Goal: Use online tool/utility: Use online tool/utility

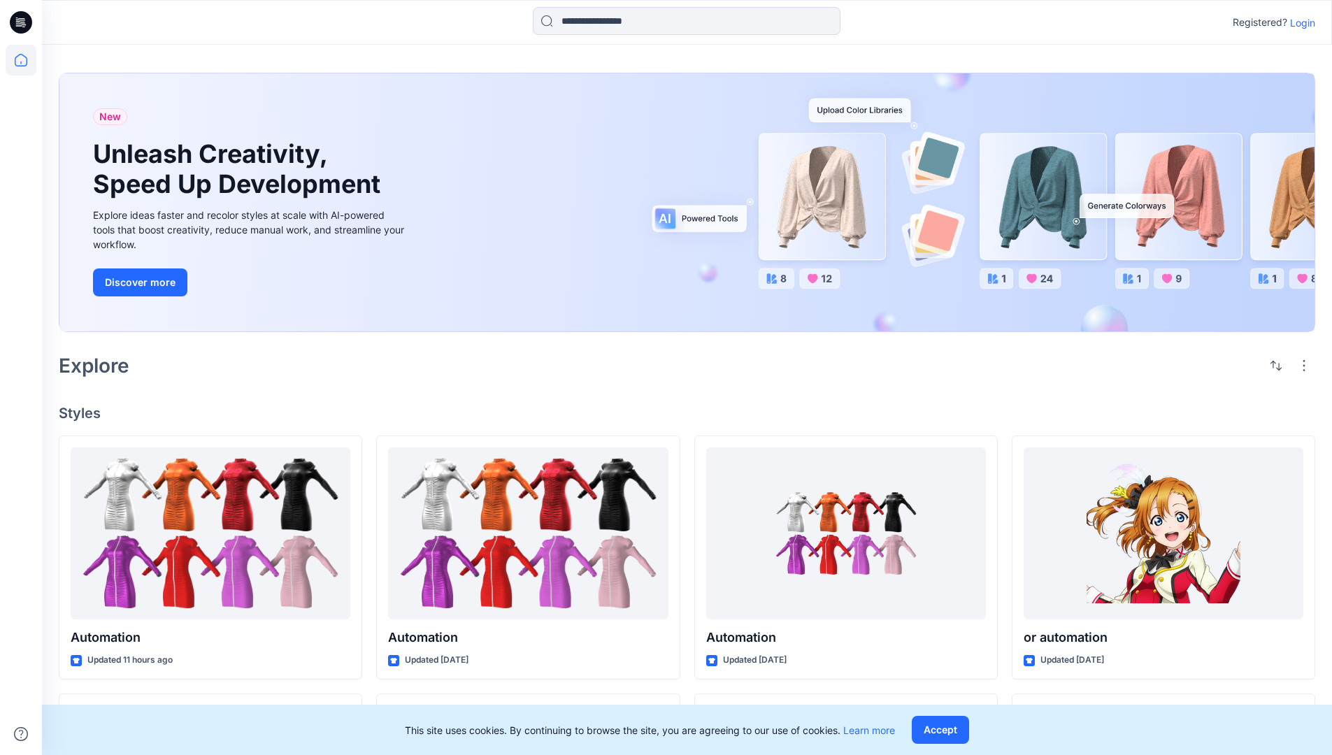
click at [1299, 22] on p "Login" at bounding box center [1302, 22] width 25 height 15
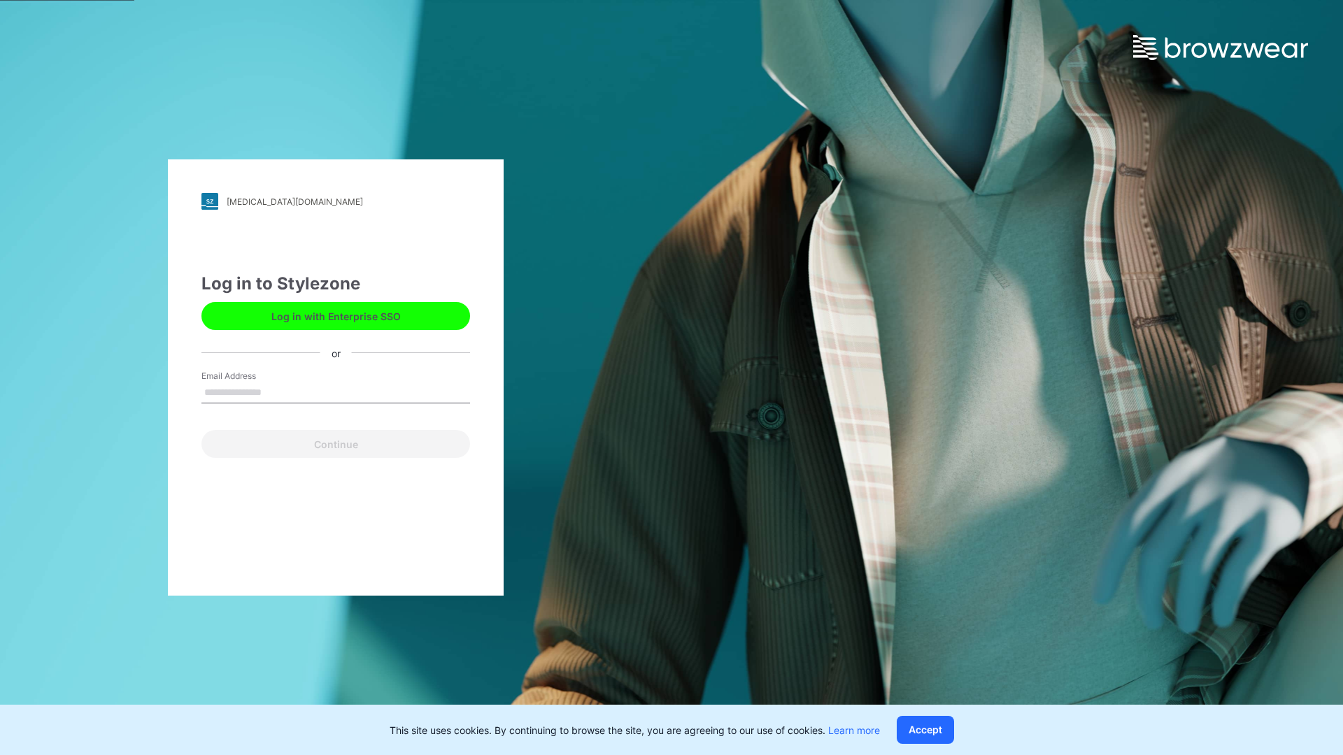
click at [276, 392] on input "Email Address" at bounding box center [335, 393] width 269 height 21
type input "**********"
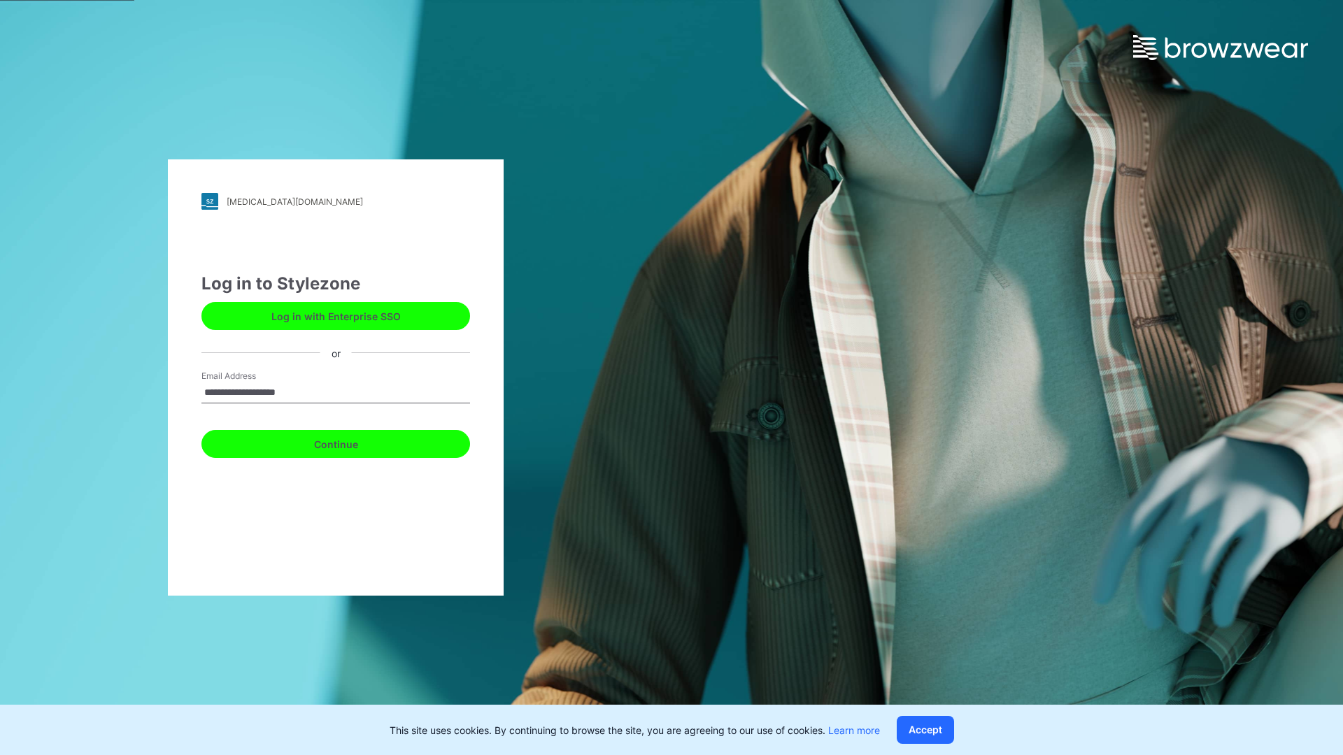
click at [351, 442] on button "Continue" at bounding box center [335, 444] width 269 height 28
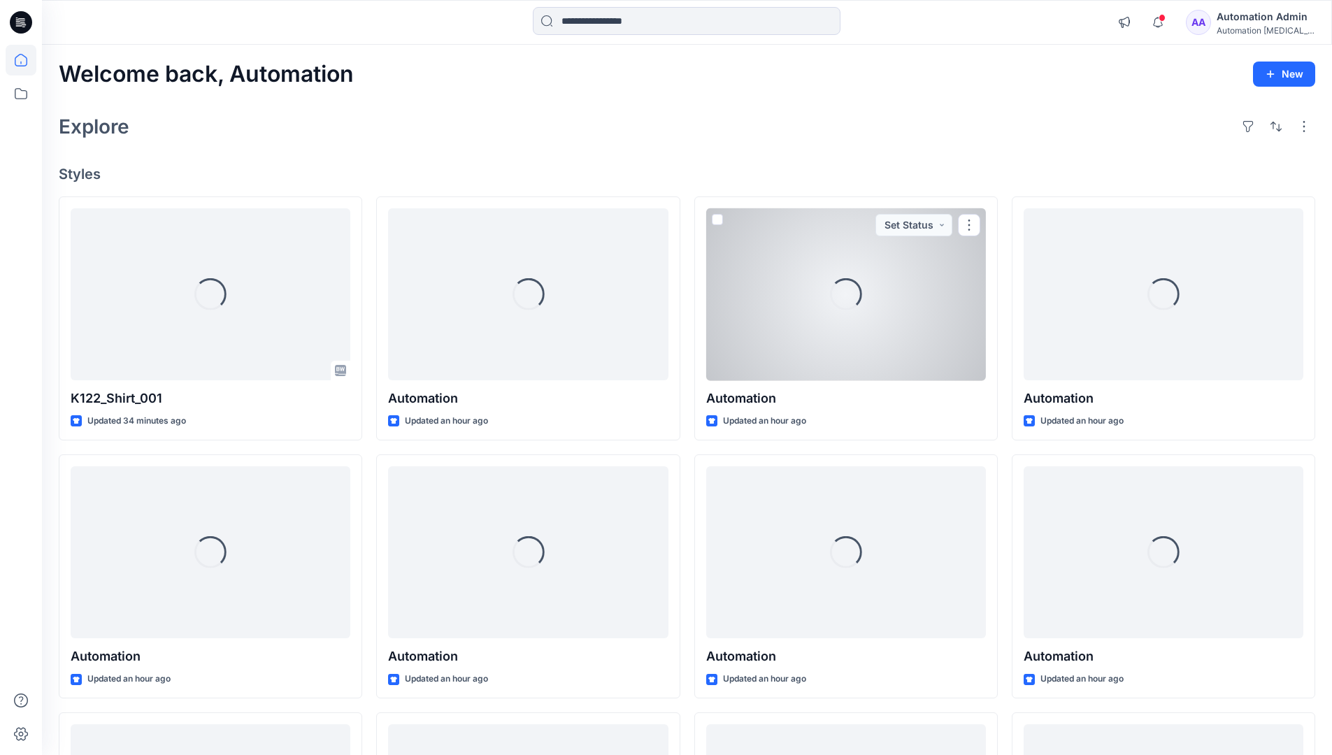
click at [27, 60] on icon at bounding box center [21, 60] width 13 height 13
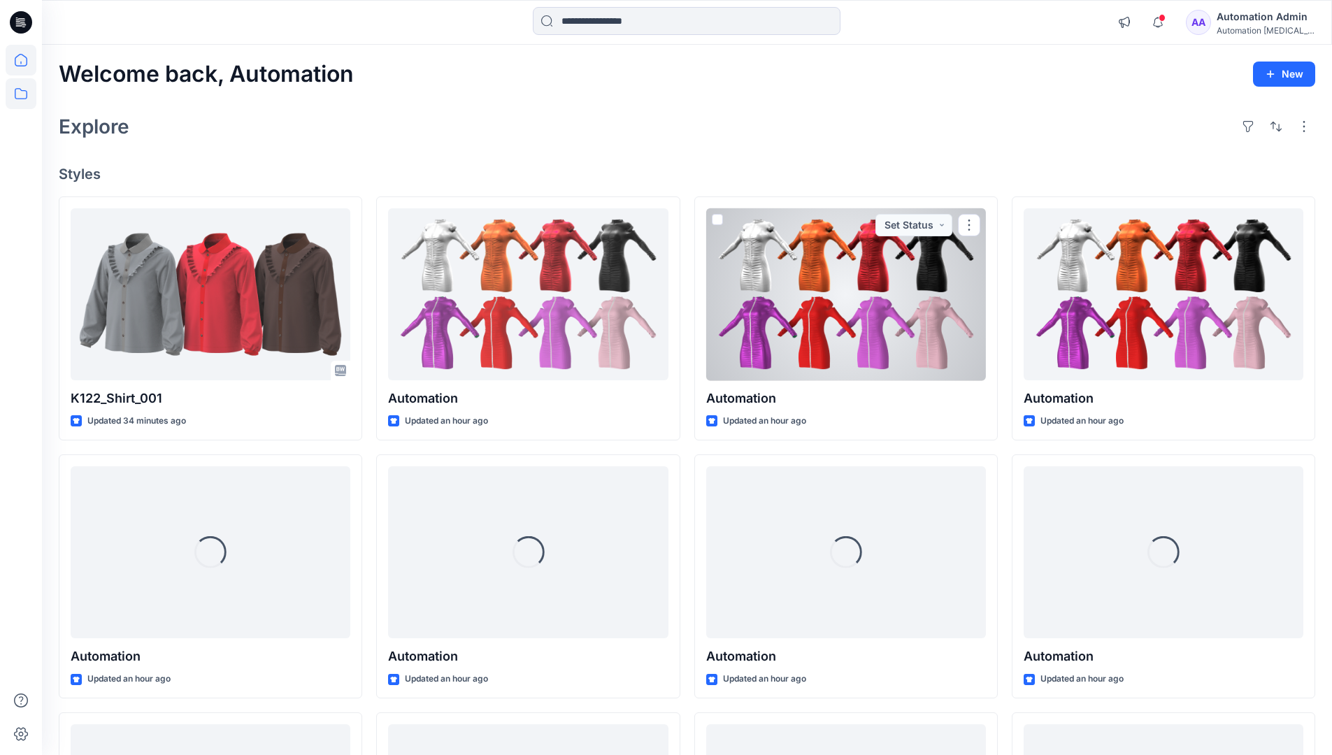
click at [26, 94] on icon at bounding box center [21, 93] width 31 height 31
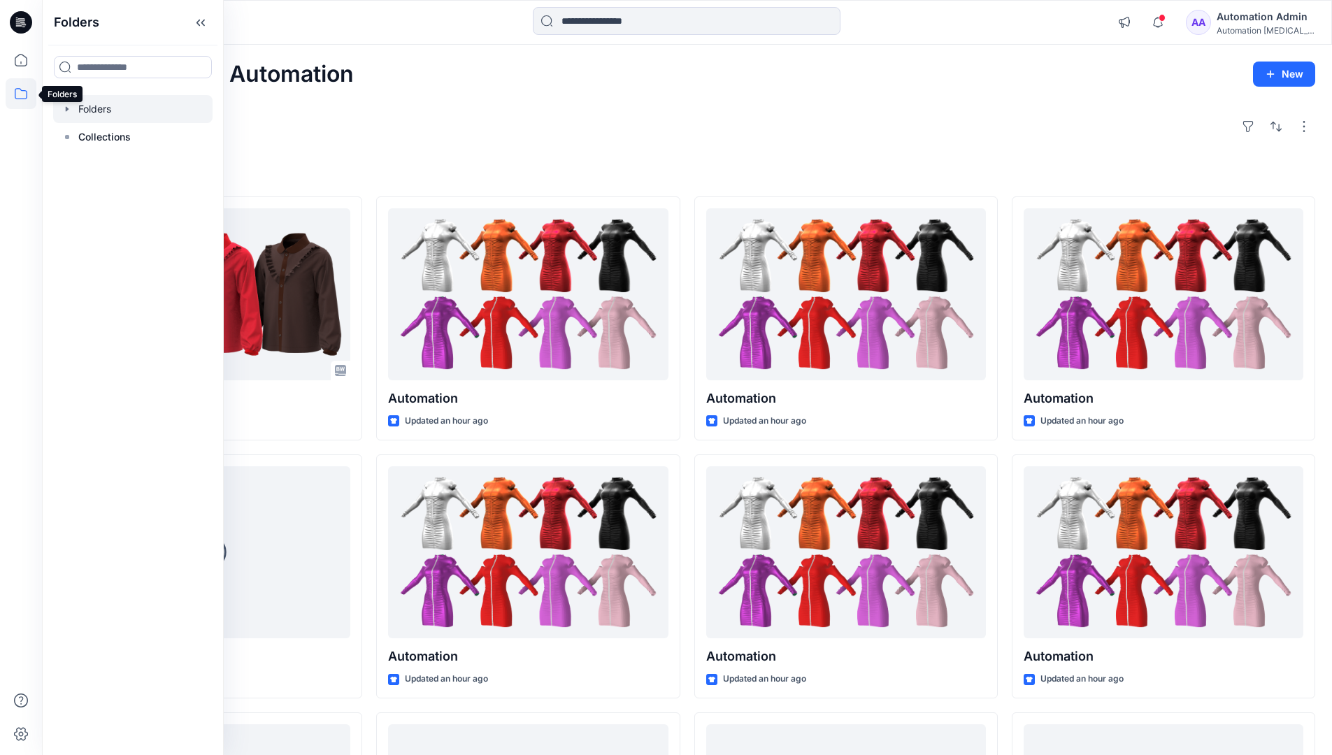
click at [97, 104] on div at bounding box center [132, 109] width 159 height 28
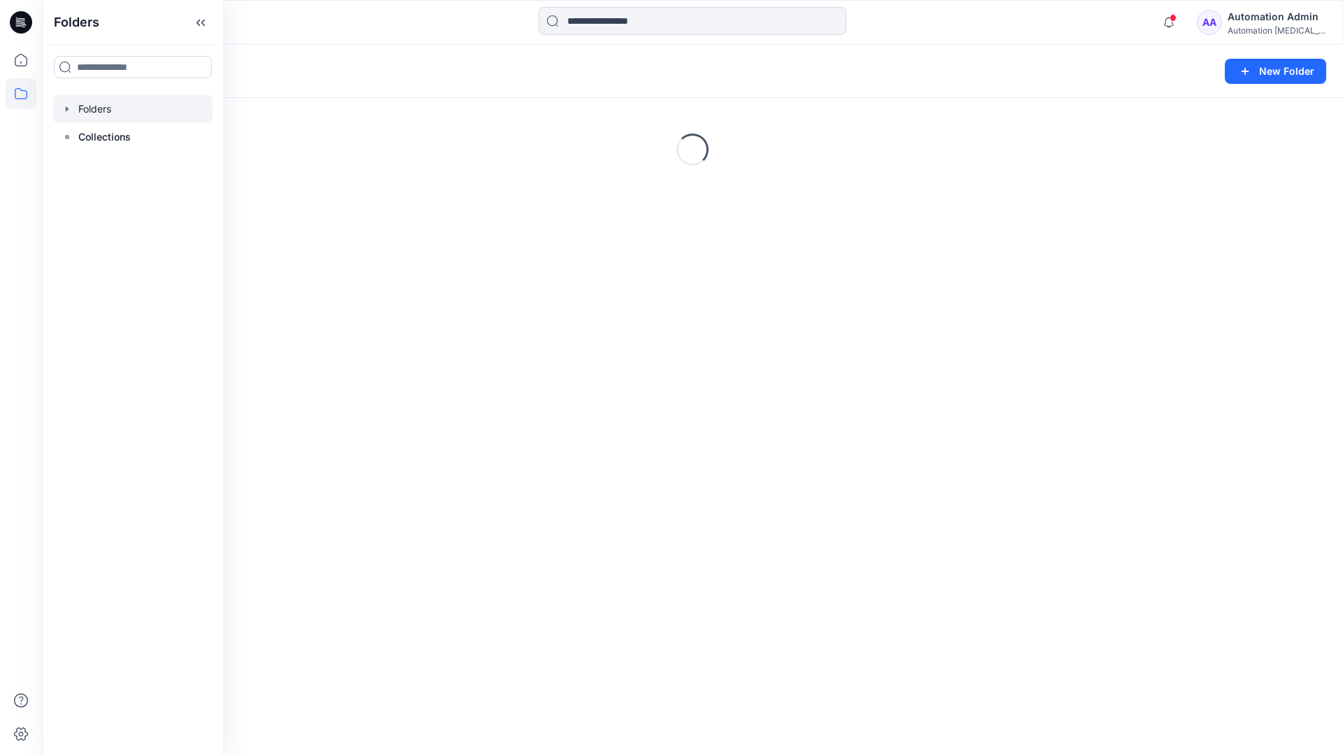
click at [707, 522] on div "Folders New Folder Loading..." at bounding box center [692, 400] width 1301 height 710
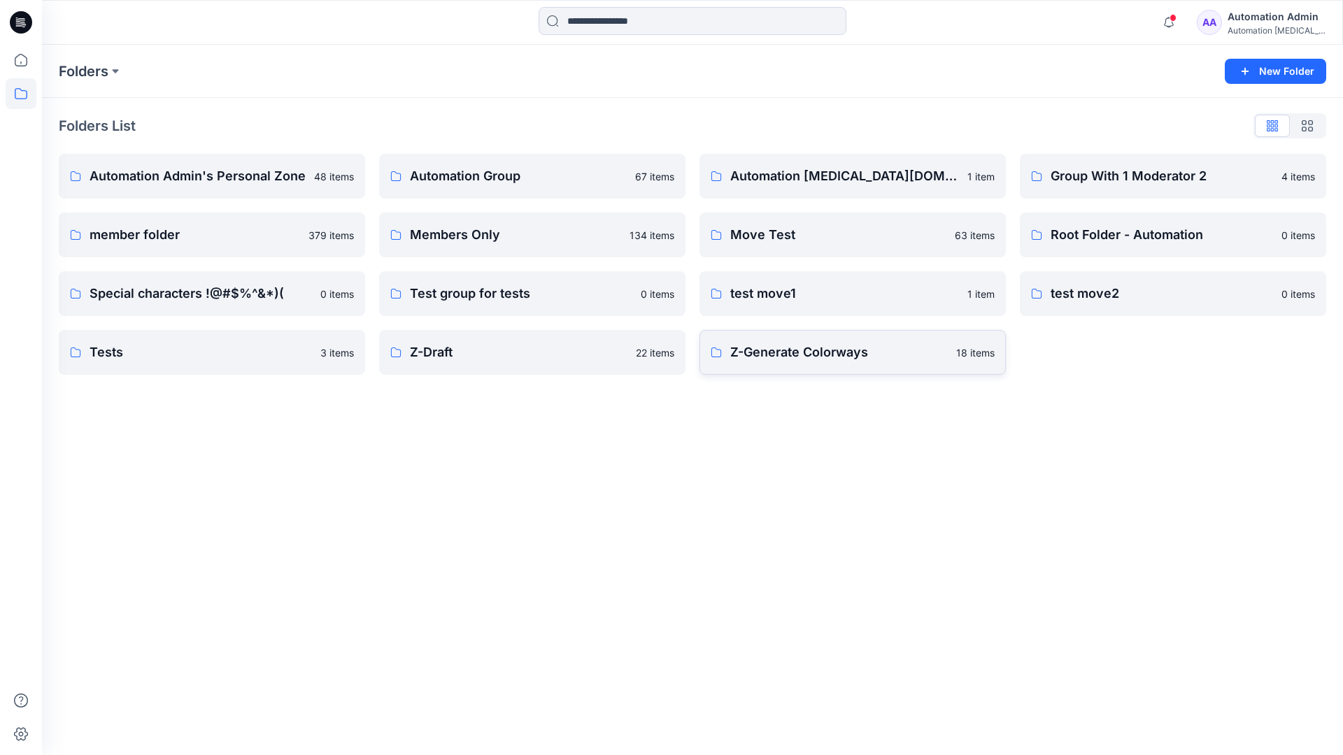
click at [799, 361] on p "Z-Generate Colorways" at bounding box center [838, 353] width 217 height 20
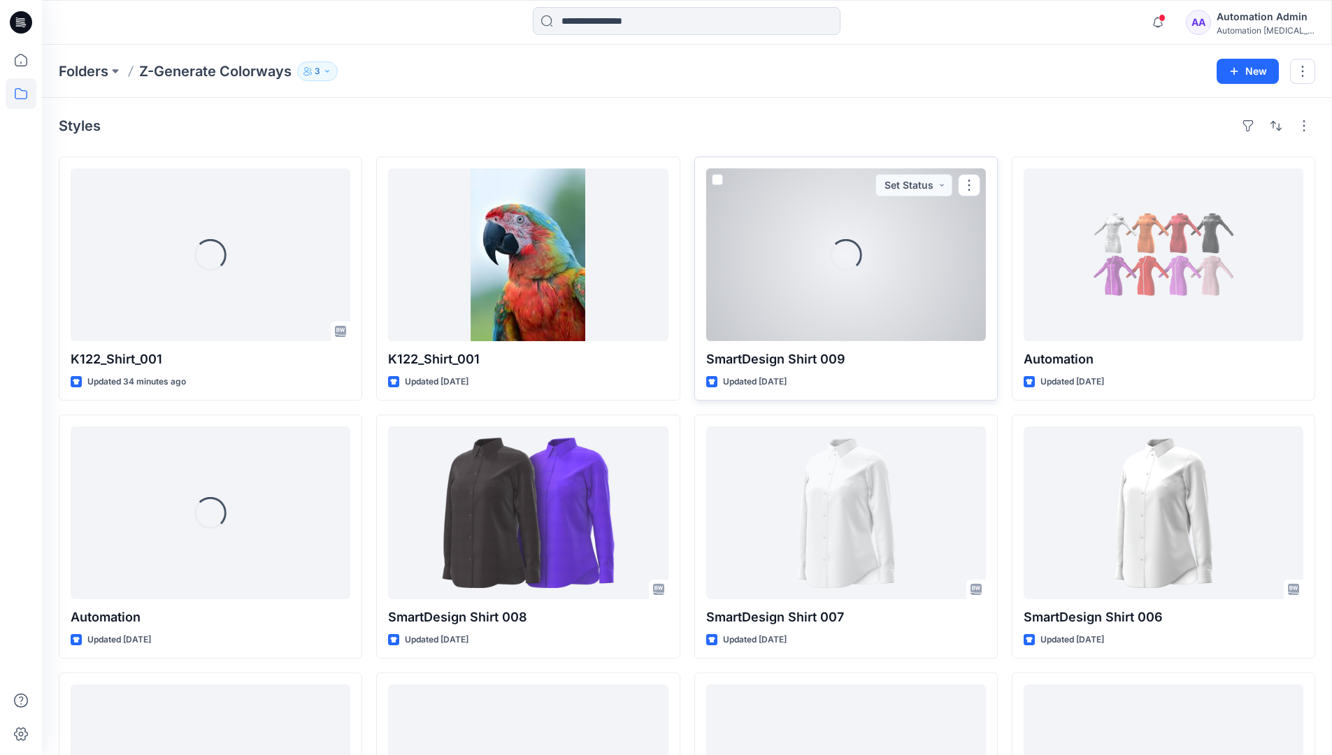
click at [715, 183] on span at bounding box center [717, 179] width 11 height 11
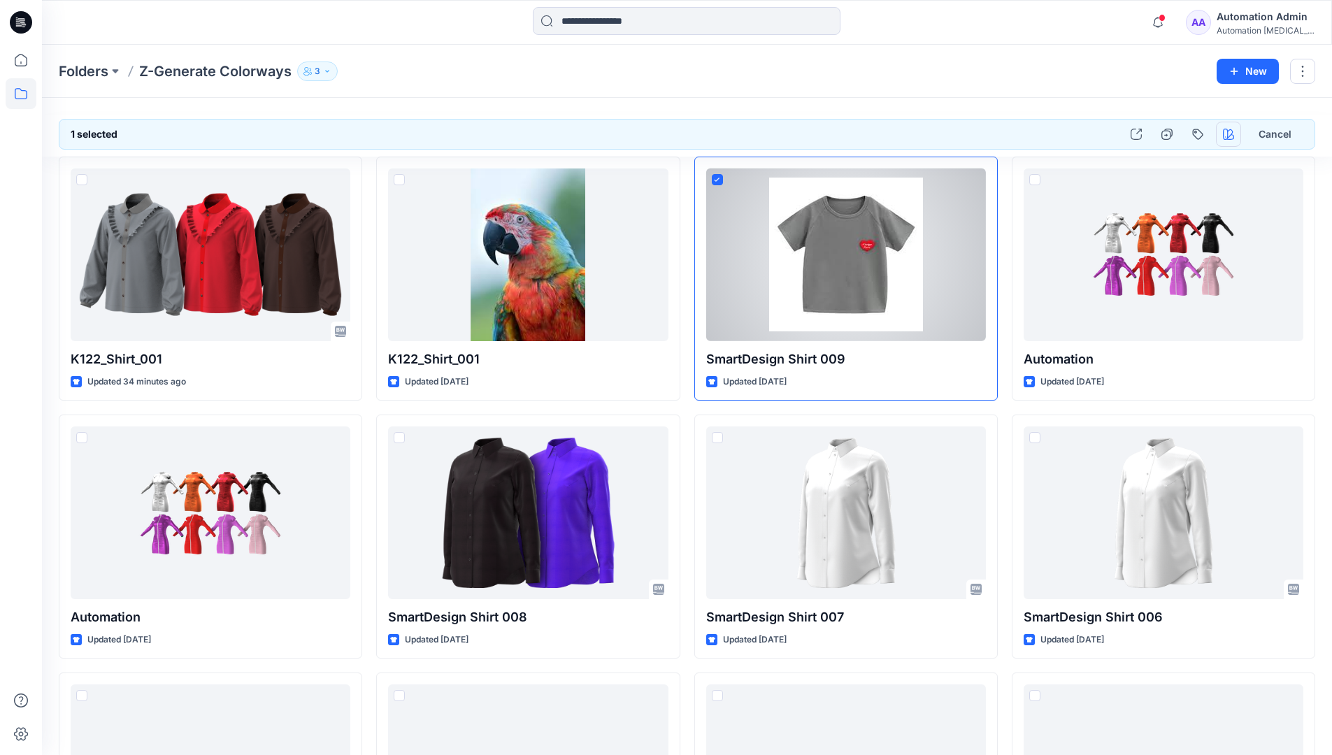
click at [1231, 134] on icon "button" at bounding box center [1228, 134] width 11 height 11
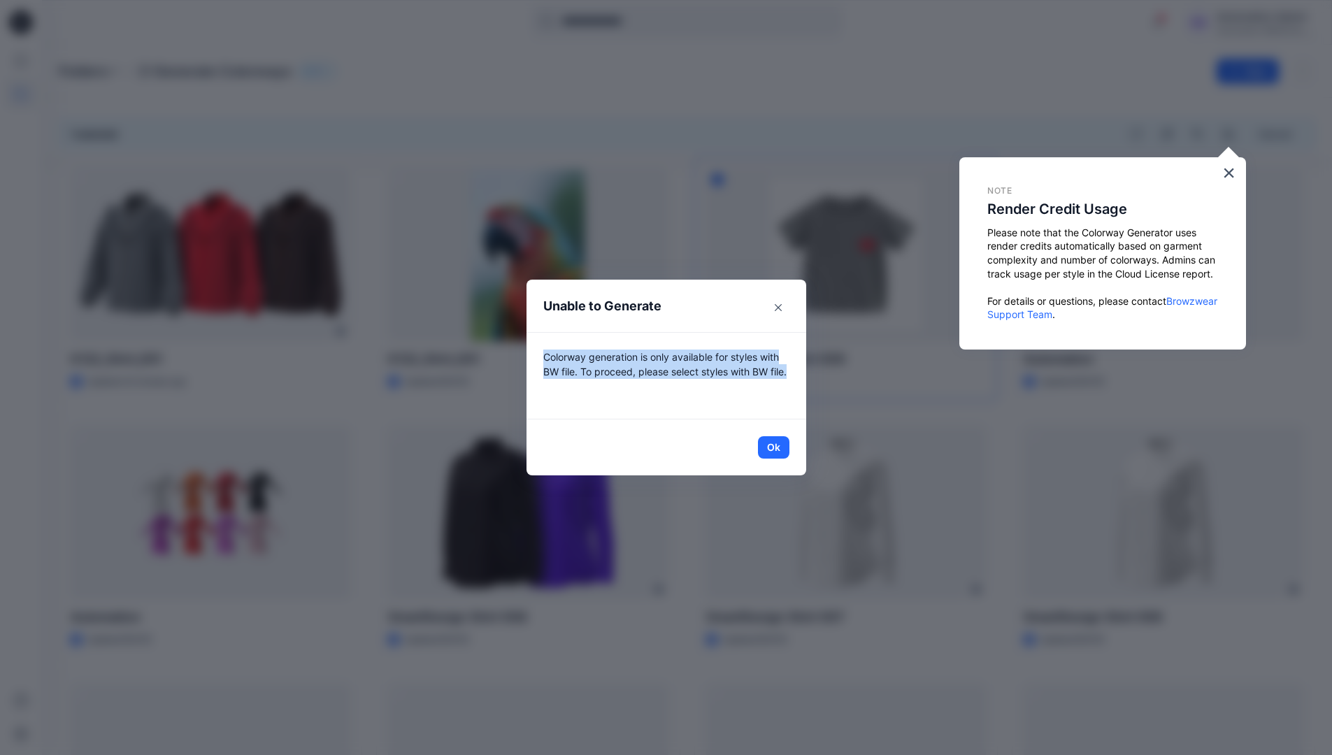
drag, startPoint x: 1231, startPoint y: 134, endPoint x: 779, endPoint y: 386, distance: 517.5
click at [779, 386] on p "Colorway generation is only available for styles with BW file. To proceed, plea…" at bounding box center [666, 376] width 246 height 52
click at [785, 448] on button "Ok" at bounding box center [773, 447] width 31 height 22
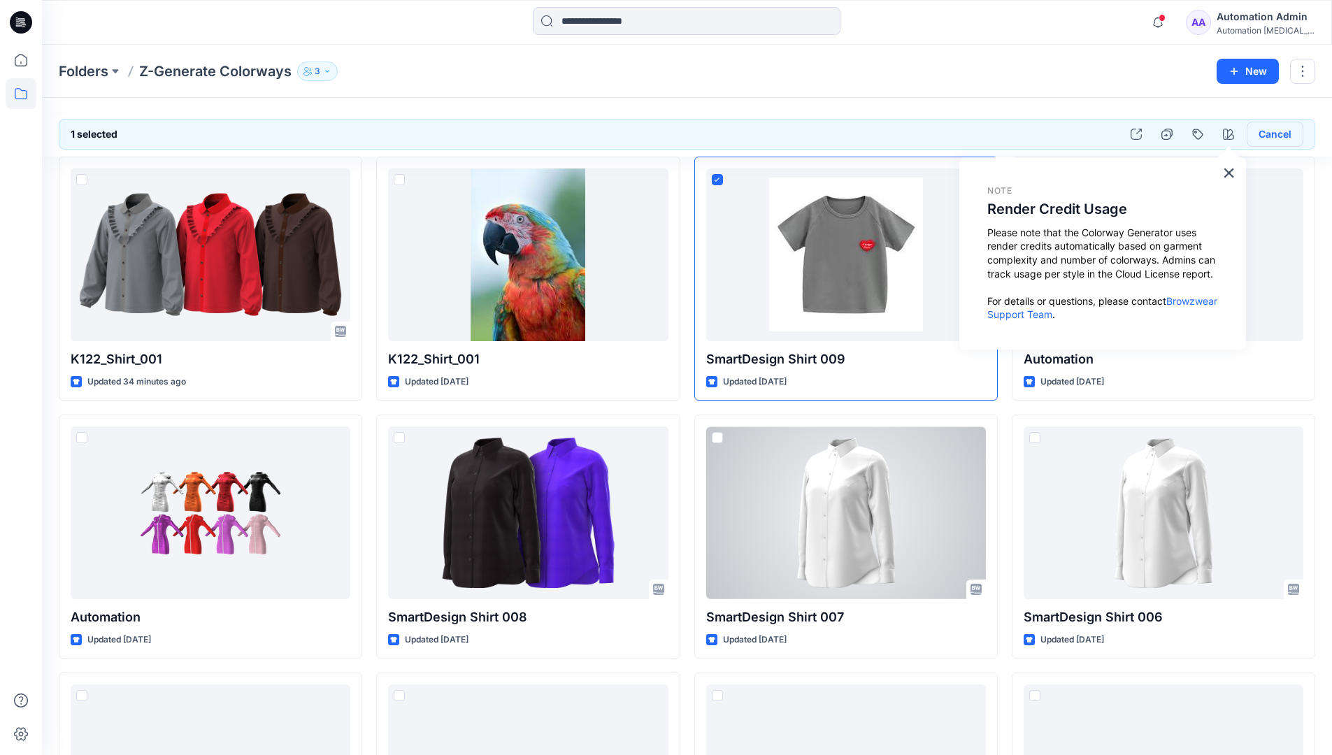
click at [1272, 138] on button "Cancel" at bounding box center [1275, 134] width 57 height 25
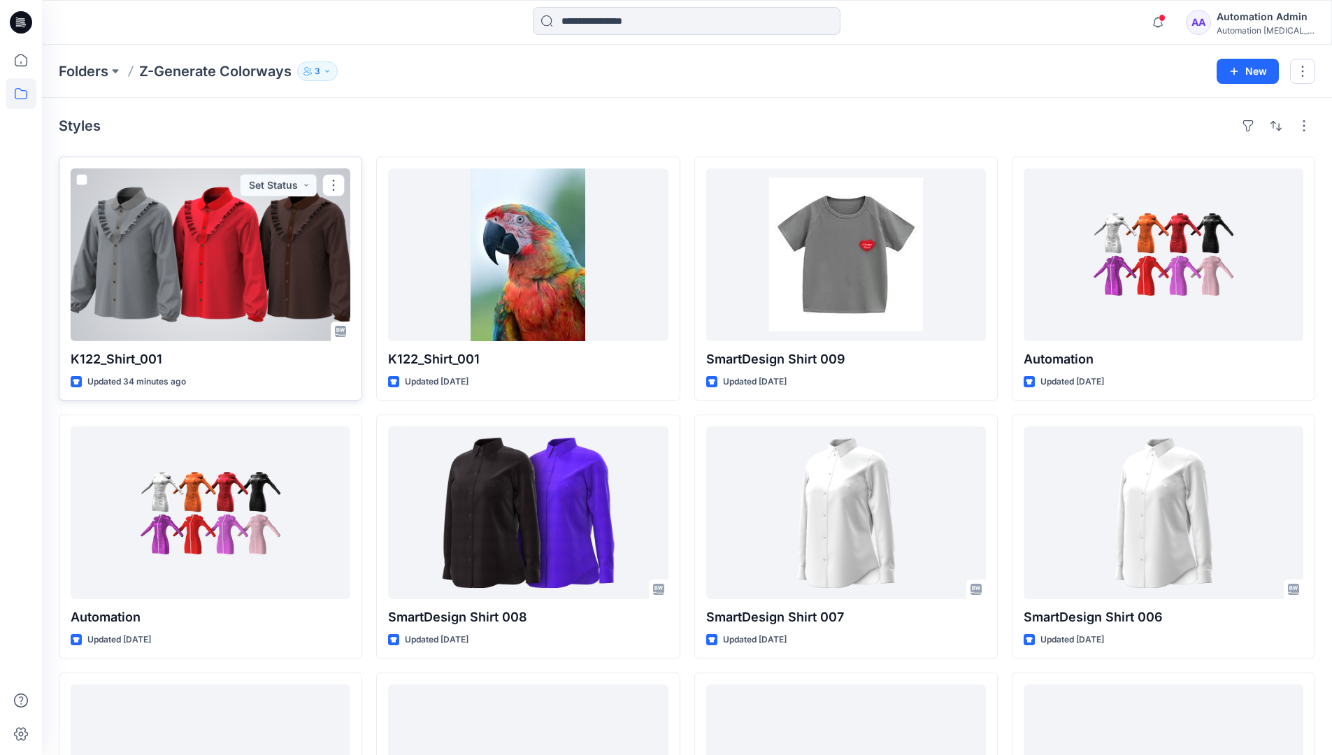
click at [82, 180] on span at bounding box center [81, 179] width 11 height 11
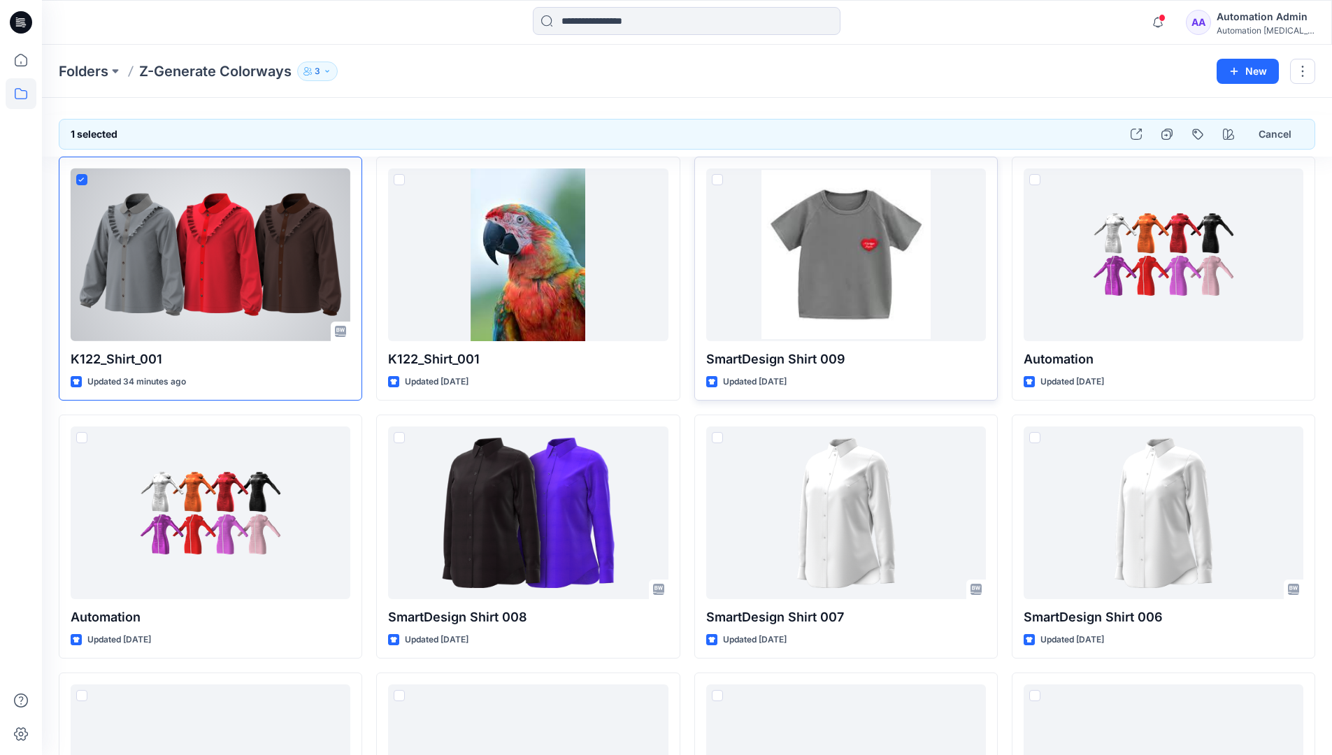
click at [719, 181] on span at bounding box center [717, 179] width 11 height 11
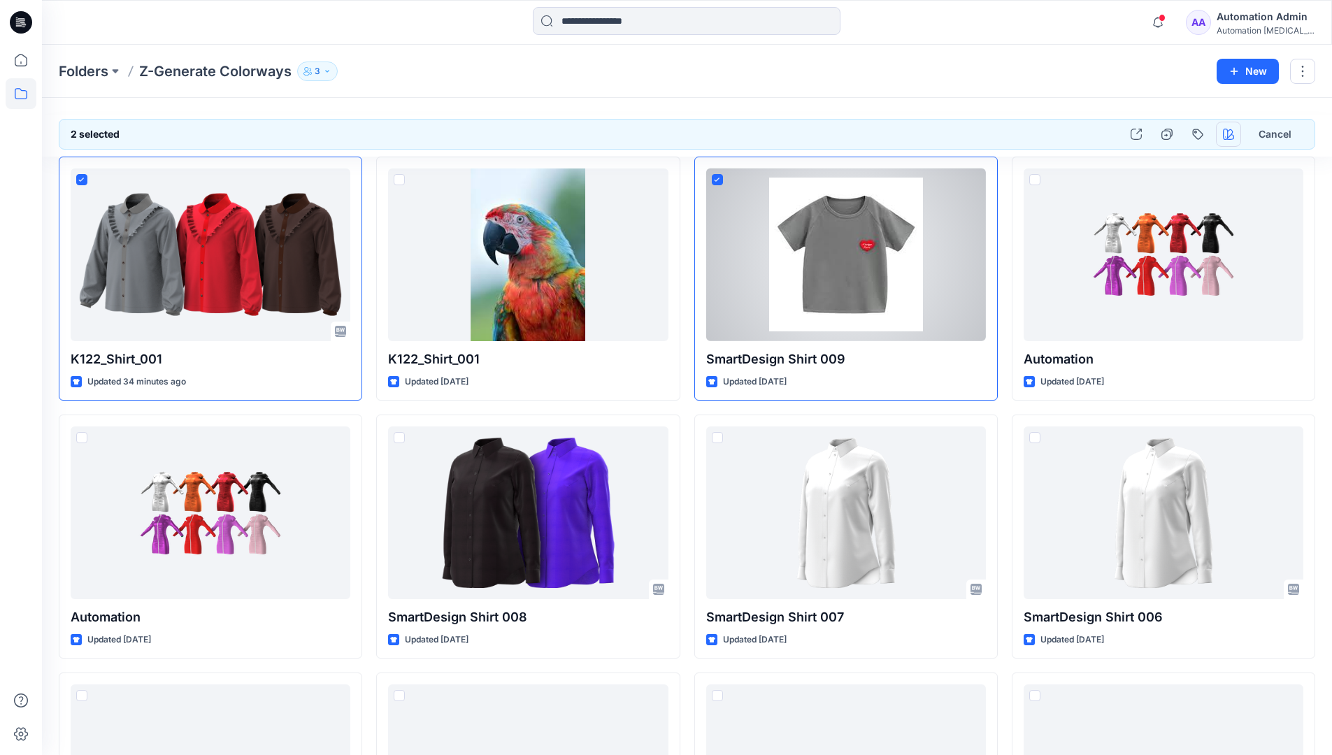
click at [1225, 132] on icon "button" at bounding box center [1228, 134] width 11 height 11
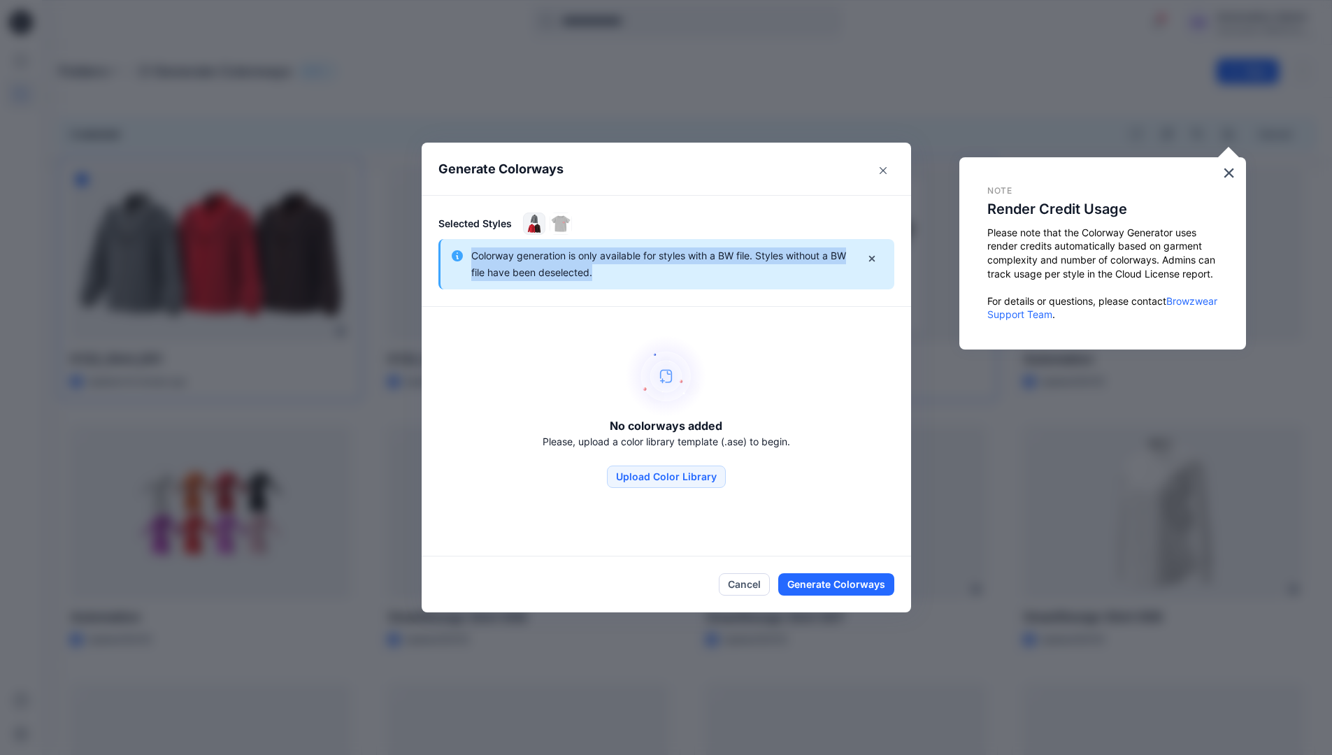
drag, startPoint x: 1225, startPoint y: 132, endPoint x: 787, endPoint y: 268, distance: 458.3
click at [787, 268] on p "Colorway generation is only available for styles with a BW file. Styles without…" at bounding box center [660, 265] width 378 height 34
click at [877, 256] on icon "button" at bounding box center [871, 258] width 11 height 11
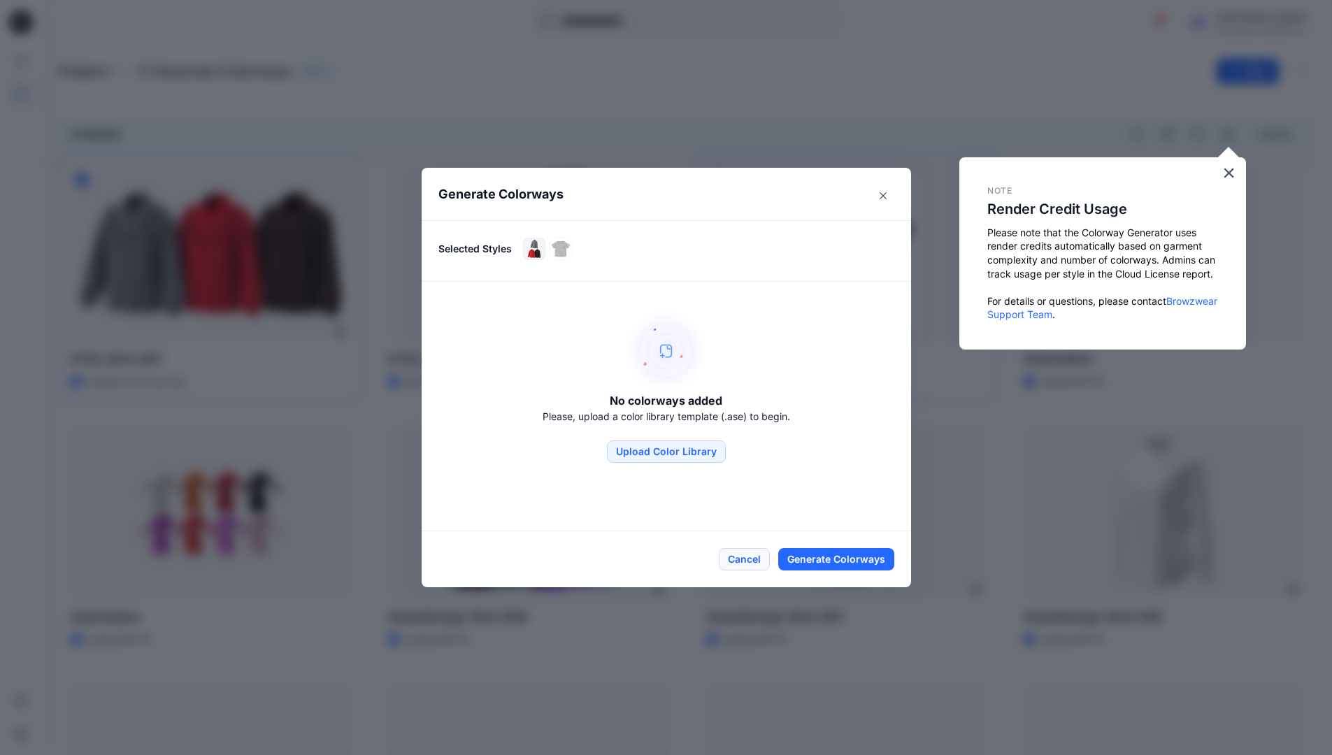
click at [754, 559] on button "Cancel" at bounding box center [744, 559] width 51 height 22
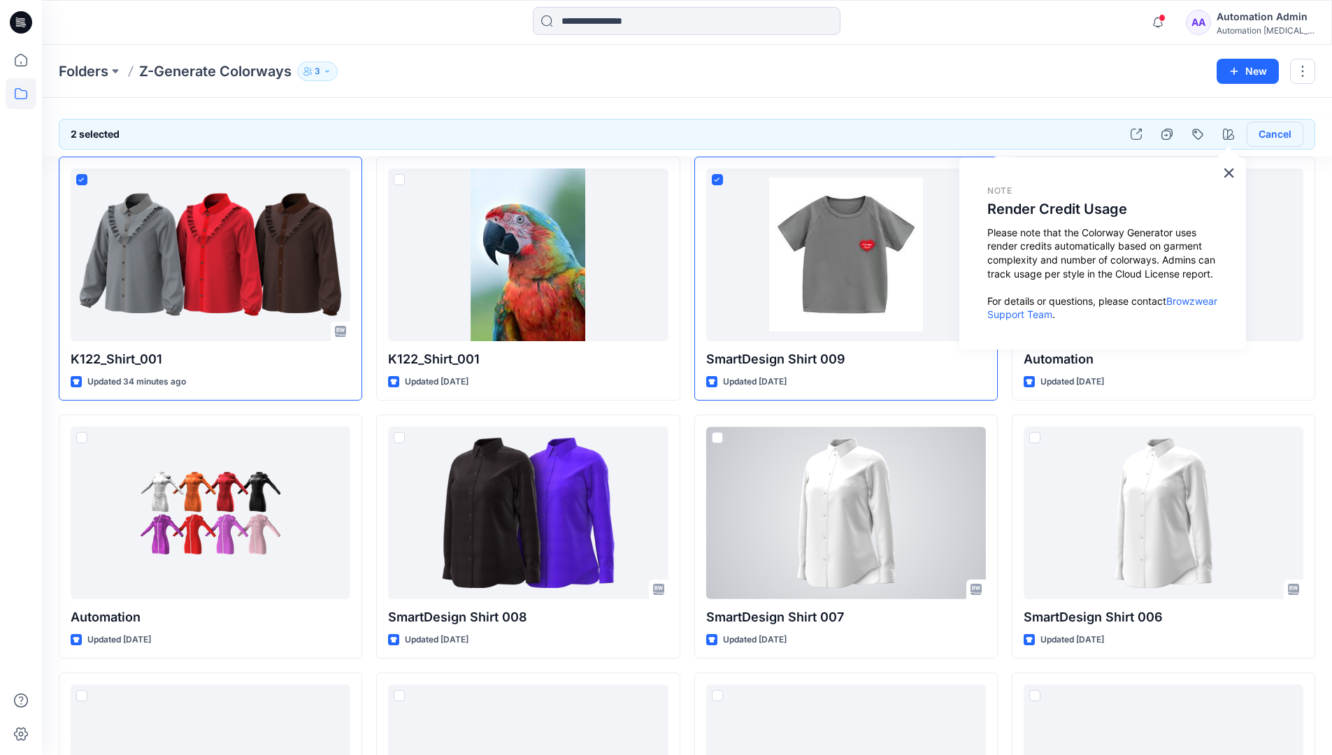
click at [1261, 134] on button "Cancel" at bounding box center [1275, 134] width 57 height 25
